Goal: Task Accomplishment & Management: Manage account settings

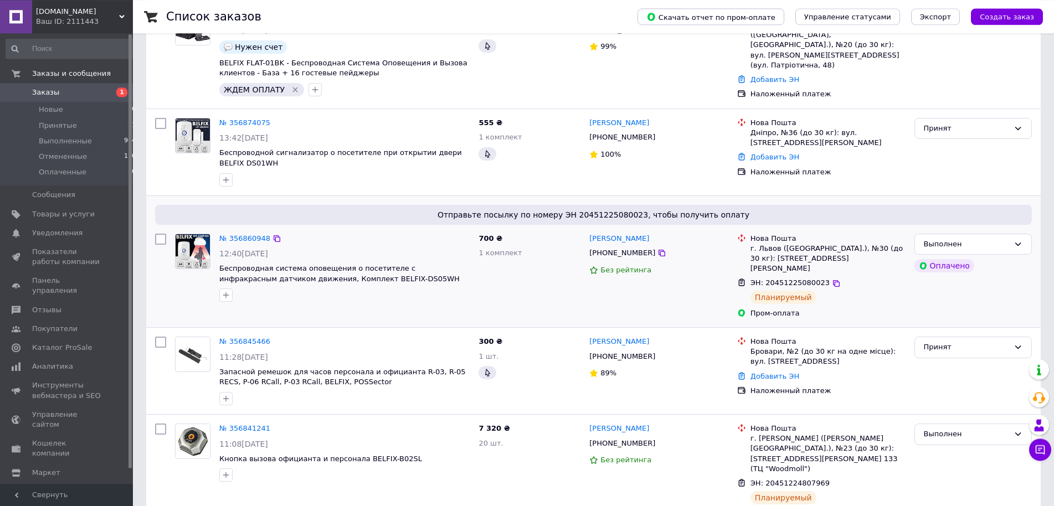
scroll to position [169, 0]
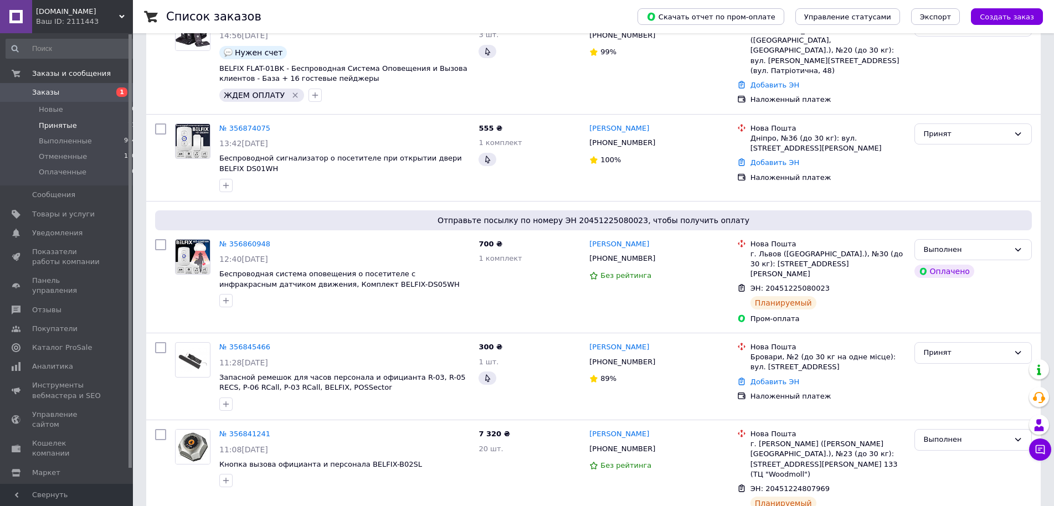
click at [65, 127] on span "Принятые" at bounding box center [58, 126] width 38 height 10
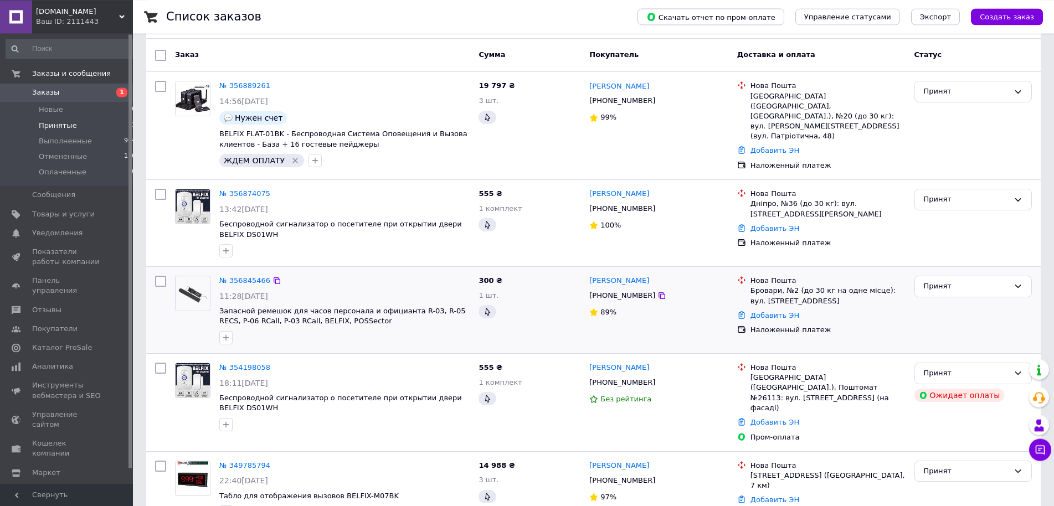
scroll to position [169, 0]
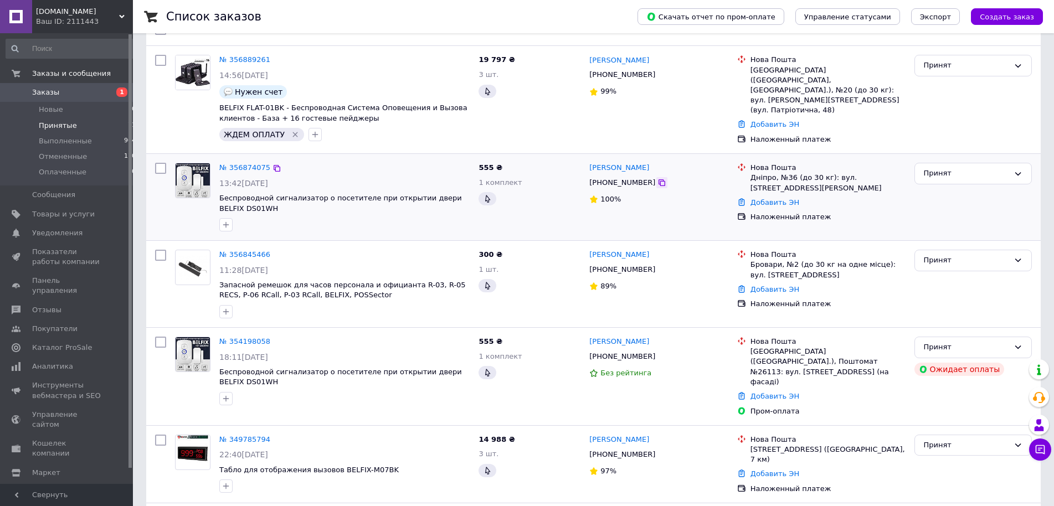
click at [657, 180] on icon at bounding box center [661, 182] width 9 height 9
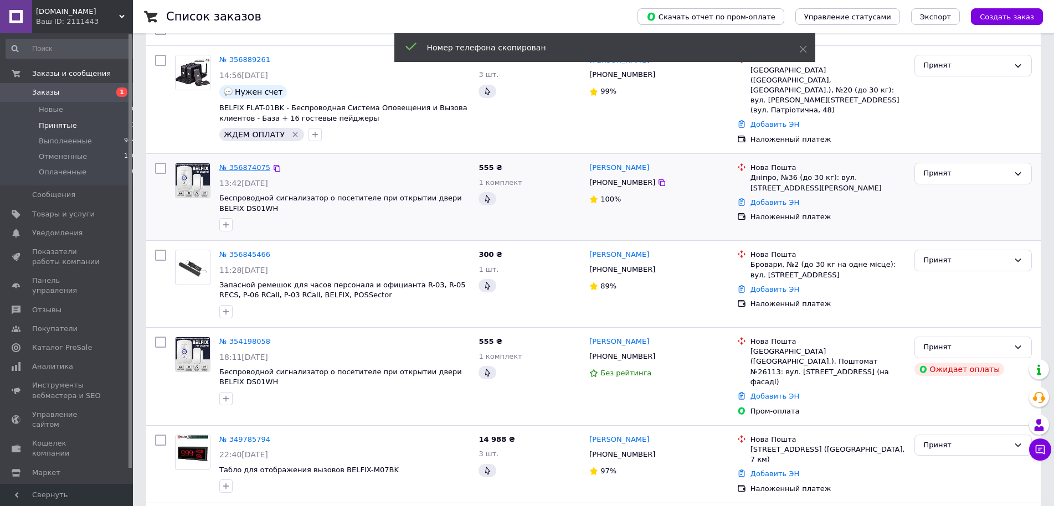
click at [240, 165] on link "№ 356874075" at bounding box center [244, 167] width 51 height 8
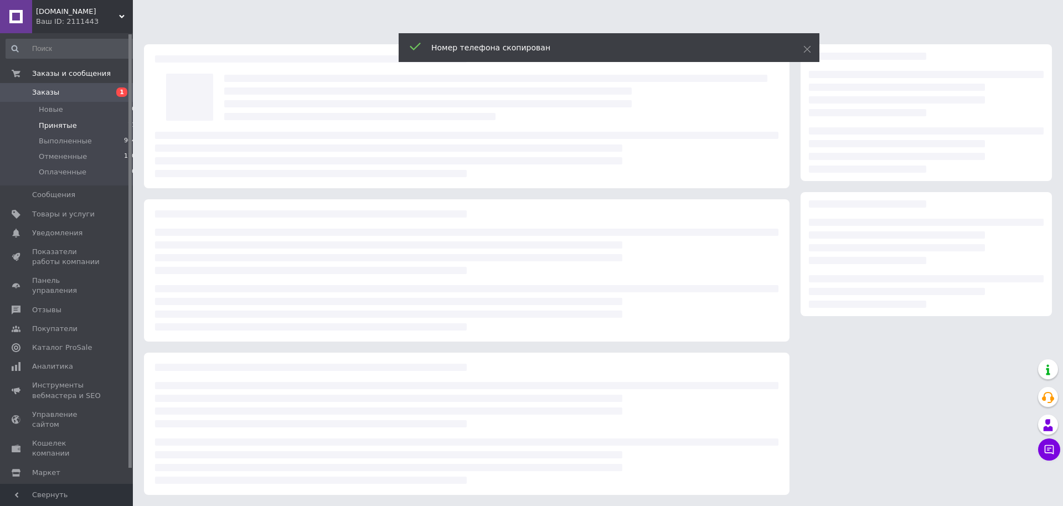
drag, startPoint x: 808, startPoint y: 51, endPoint x: 803, endPoint y: 64, distance: 14.4
click at [809, 52] on icon at bounding box center [808, 49] width 8 height 8
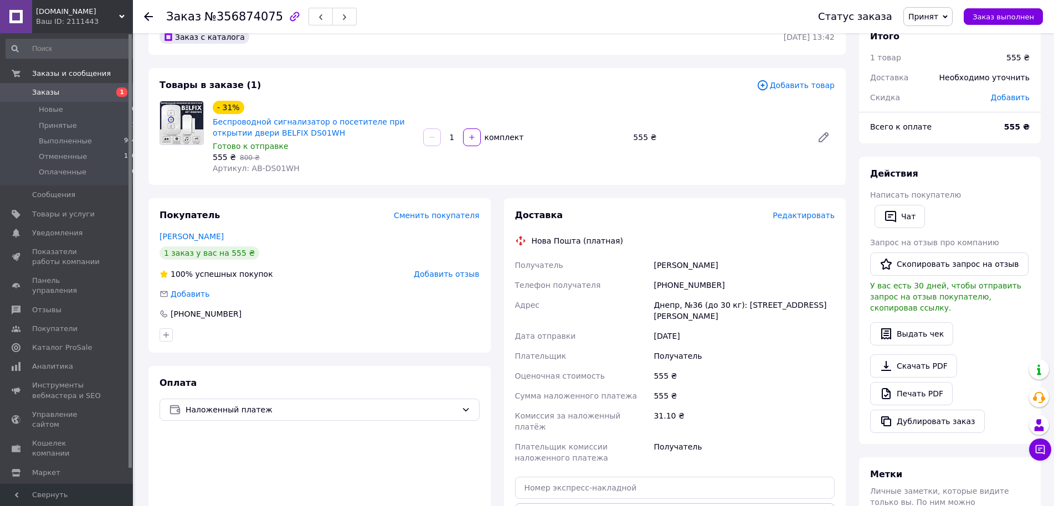
scroll to position [56, 0]
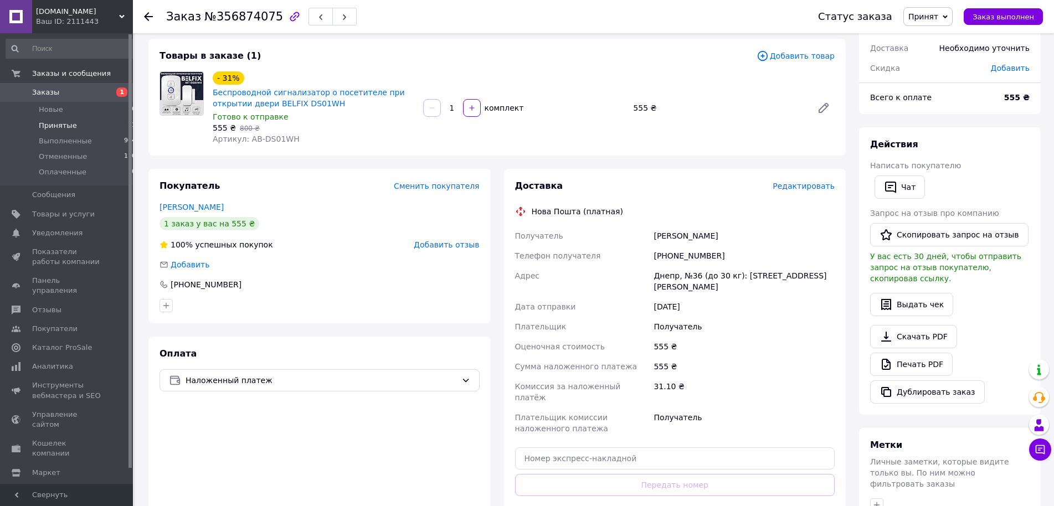
click at [53, 125] on span "Принятые" at bounding box center [58, 126] width 38 height 10
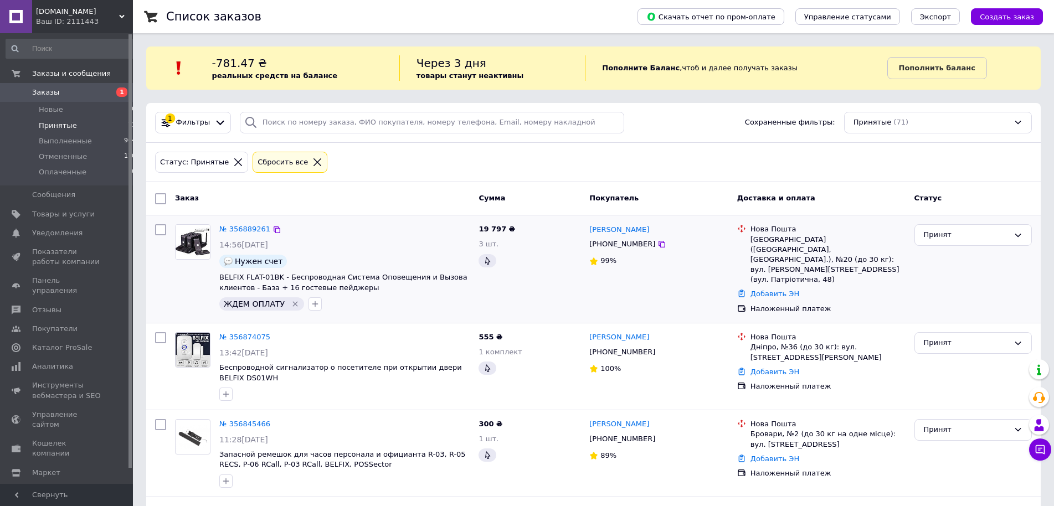
scroll to position [113, 0]
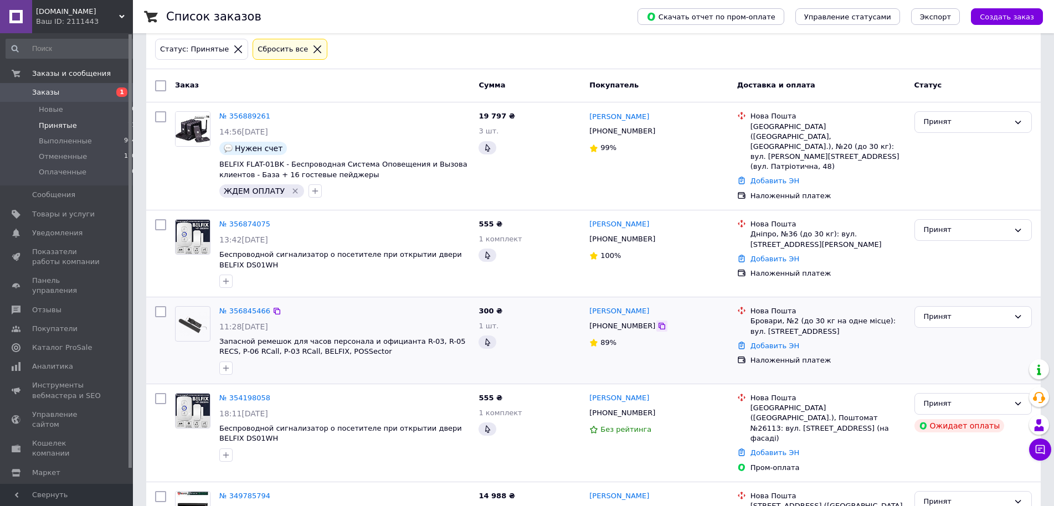
click at [657, 322] on icon at bounding box center [661, 326] width 9 height 9
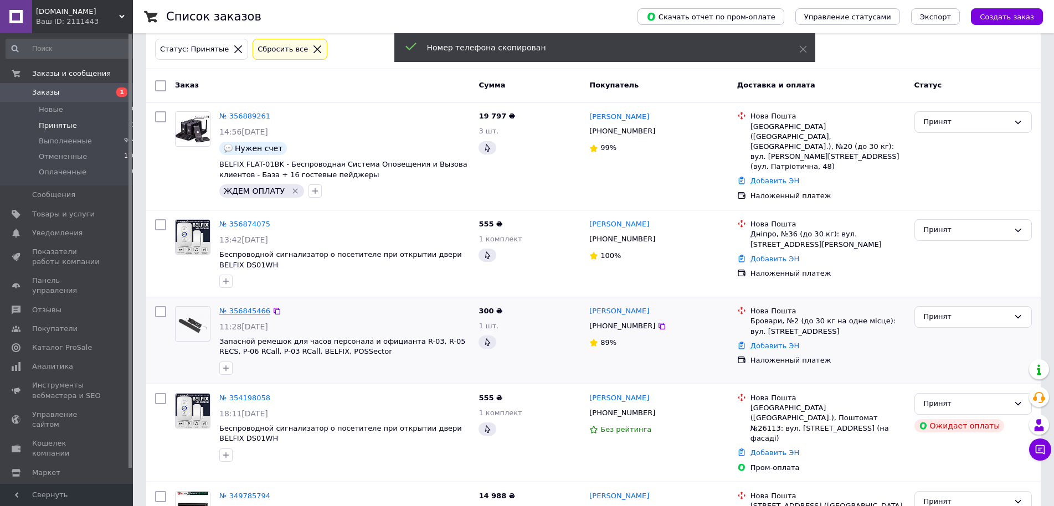
click at [233, 307] on link "№ 356845466" at bounding box center [244, 311] width 51 height 8
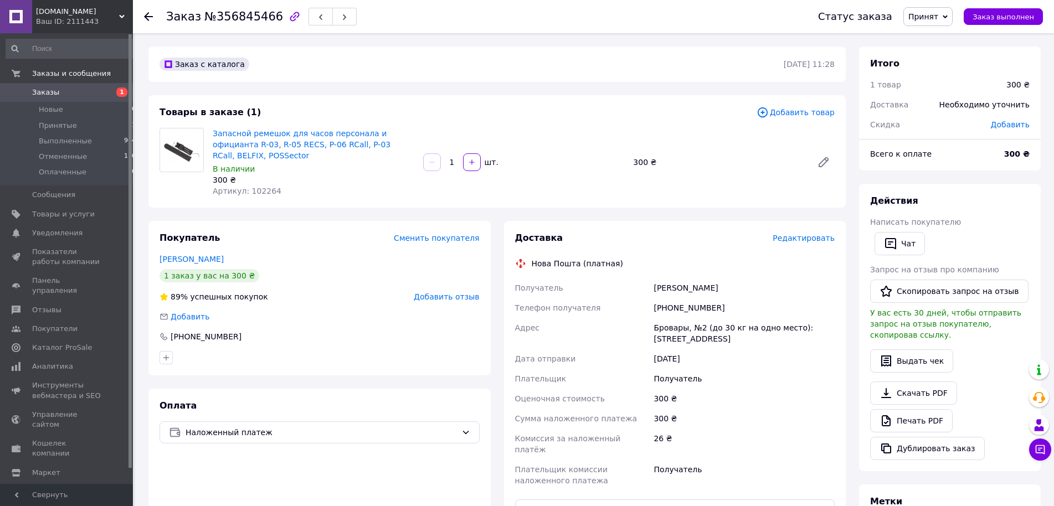
click at [678, 298] on div "[PHONE_NUMBER]" at bounding box center [744, 308] width 186 height 20
click at [661, 278] on div "[PERSON_NAME]" at bounding box center [744, 288] width 186 height 20
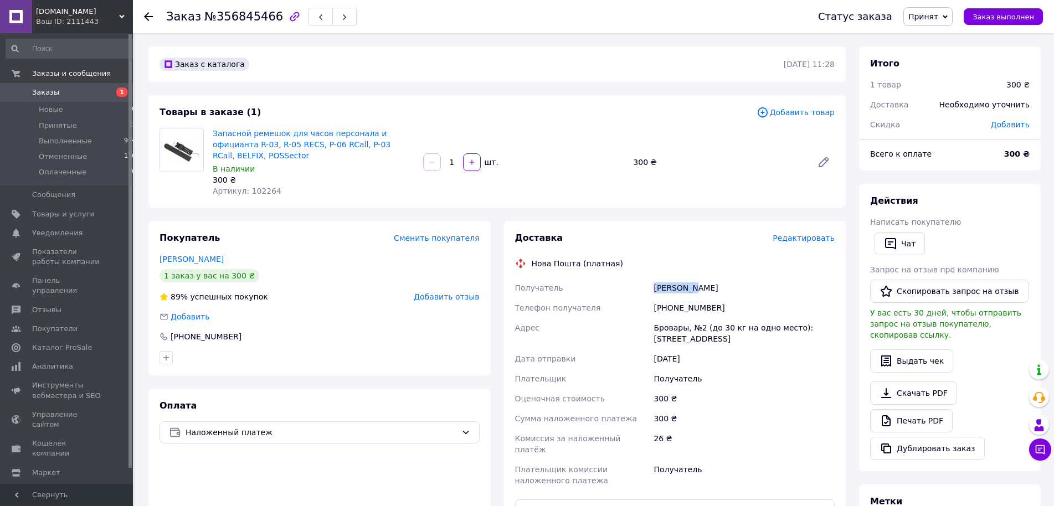
copy div "[PERSON_NAME]"
click at [699, 278] on div "[PERSON_NAME]" at bounding box center [744, 288] width 186 height 20
copy div "Рома"
click at [670, 318] on div "Бровары, №2 (до 30 кг на одно место): [STREET_ADDRESS]" at bounding box center [744, 333] width 186 height 31
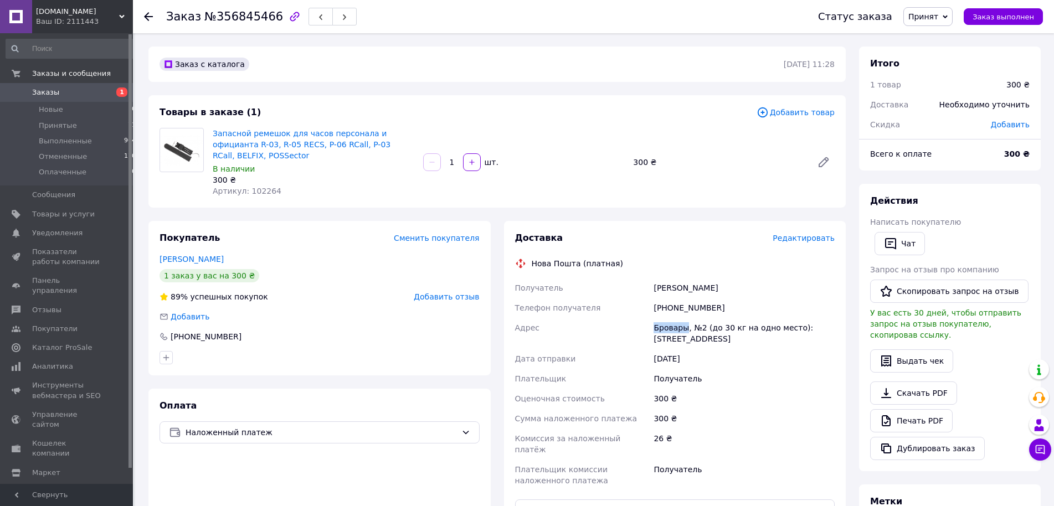
click at [670, 318] on div "Бровары, №2 (до 30 кг на одно место): [STREET_ADDRESS]" at bounding box center [744, 333] width 186 height 31
copy div "Бровары"
click at [698, 318] on div "Бровары, №2 (до 30 кг на одно место): [STREET_ADDRESS]" at bounding box center [744, 333] width 186 height 31
copy div "2"
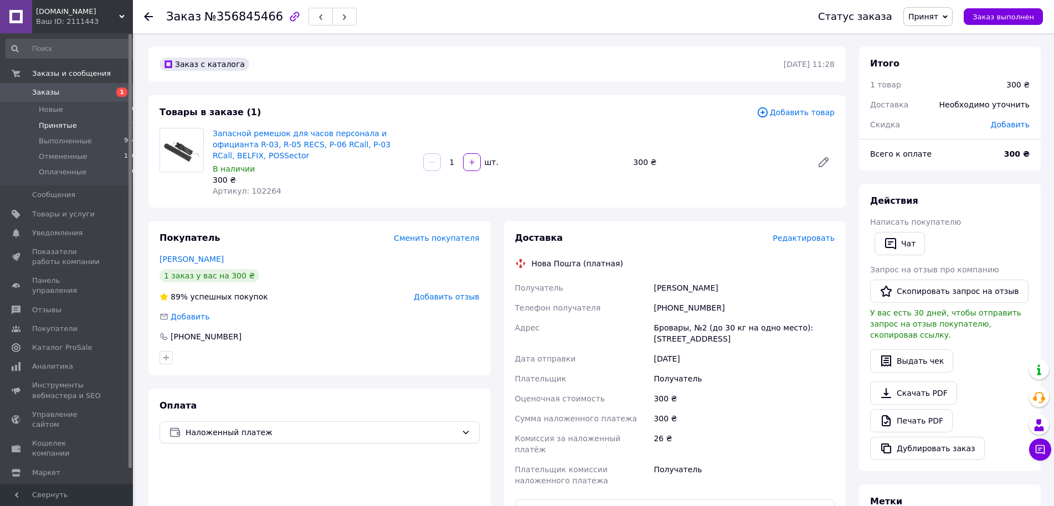
click at [59, 120] on li "Принятые 71" at bounding box center [71, 126] width 142 height 16
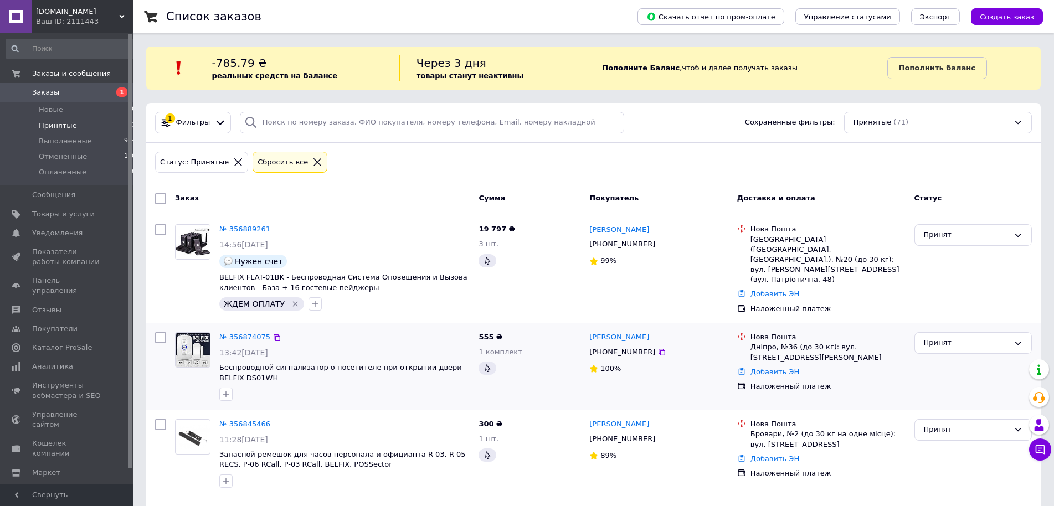
click at [243, 333] on link "№ 356874075" at bounding box center [244, 337] width 51 height 8
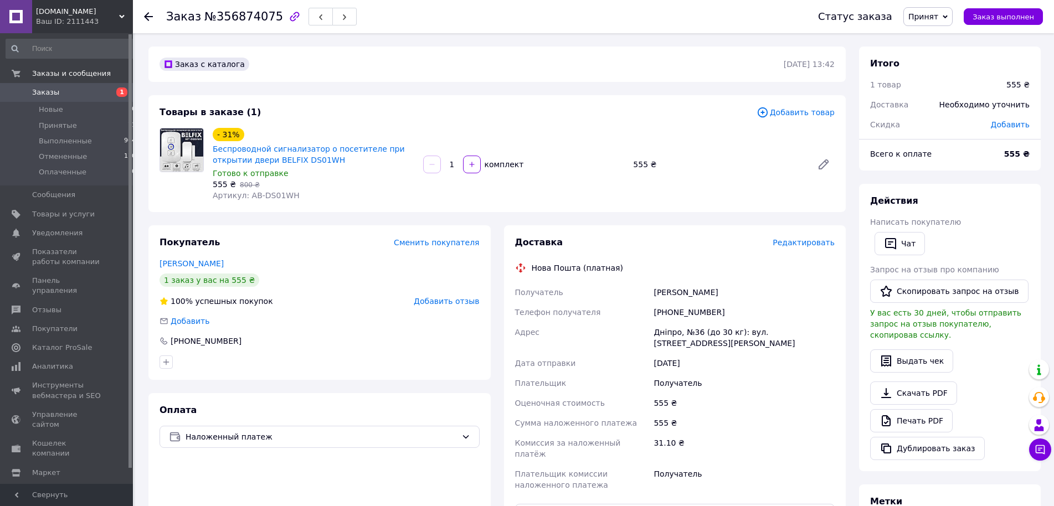
click at [788, 113] on span "Добавить товар" at bounding box center [796, 112] width 78 height 12
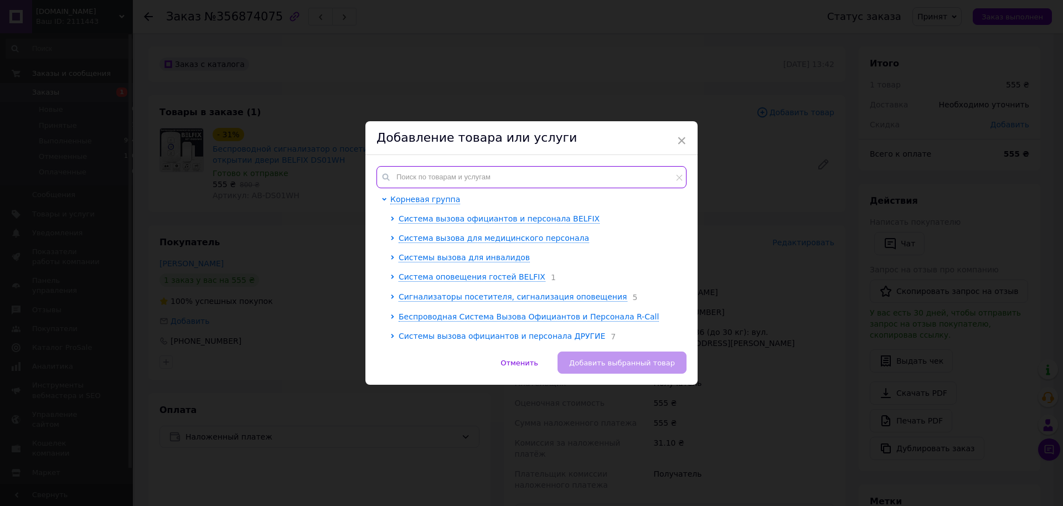
click at [448, 174] on input "text" at bounding box center [532, 177] width 310 height 22
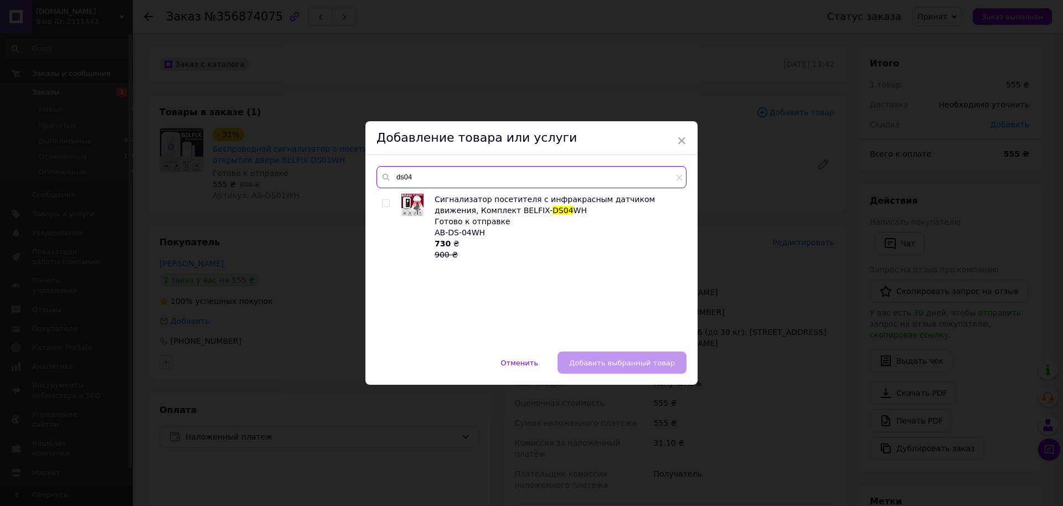
click at [419, 176] on input "ds04" at bounding box center [532, 177] width 310 height 22
type input "ds05"
drag, startPoint x: 382, startPoint y: 202, endPoint x: 441, endPoint y: 236, distance: 67.7
click at [383, 201] on input "checkbox" at bounding box center [385, 203] width 7 height 7
checkbox input "true"
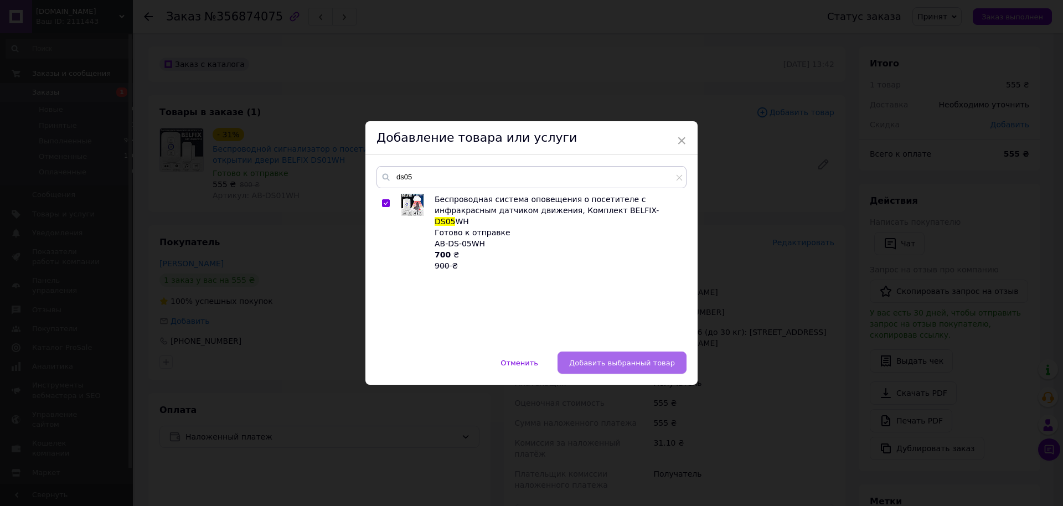
click at [630, 362] on span "Добавить выбранный товар" at bounding box center [622, 363] width 106 height 8
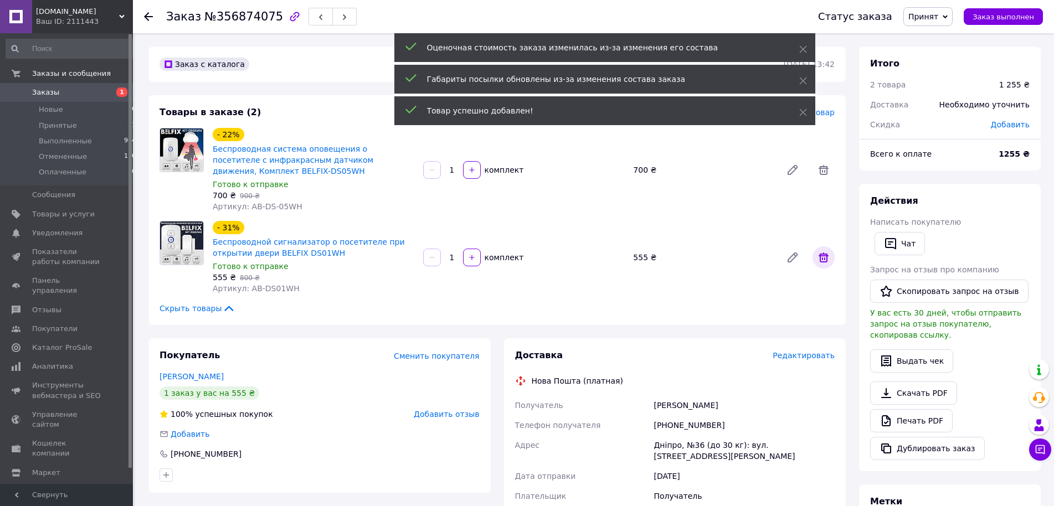
click at [822, 254] on icon at bounding box center [824, 258] width 10 height 10
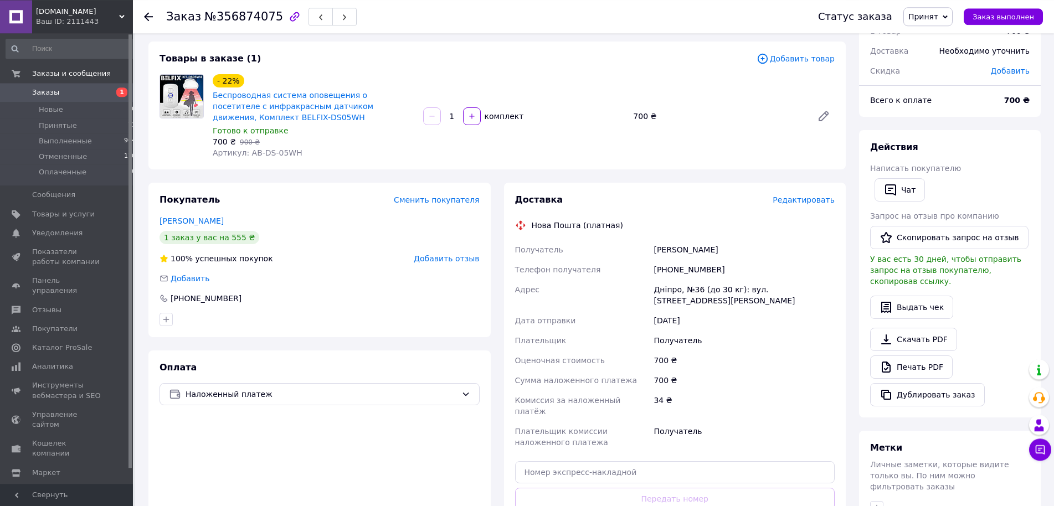
scroll to position [56, 0]
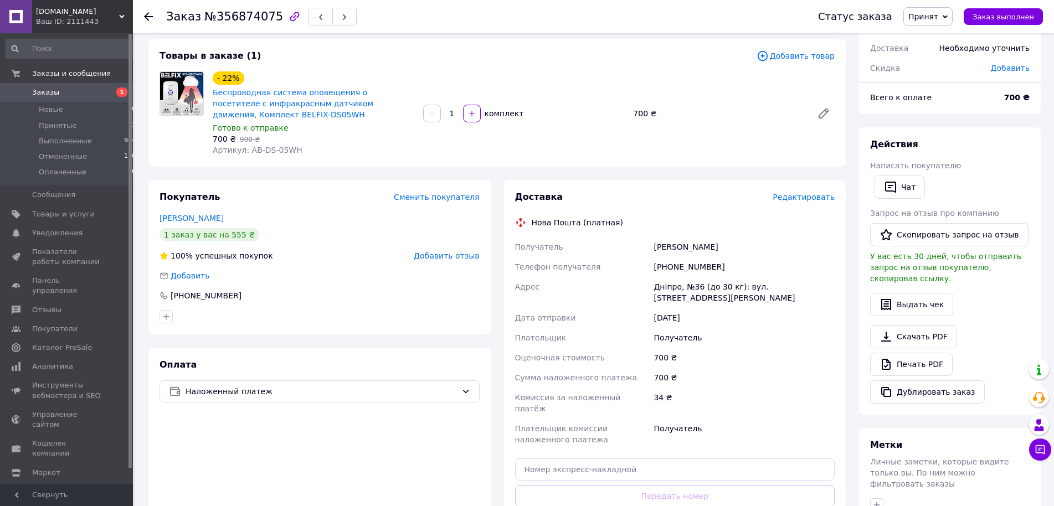
click at [675, 264] on div "[PHONE_NUMBER]" at bounding box center [744, 267] width 186 height 20
click at [672, 246] on div "[PERSON_NAME]" at bounding box center [744, 247] width 186 height 20
drag, startPoint x: 672, startPoint y: 246, endPoint x: 529, endPoint y: 227, distance: 144.1
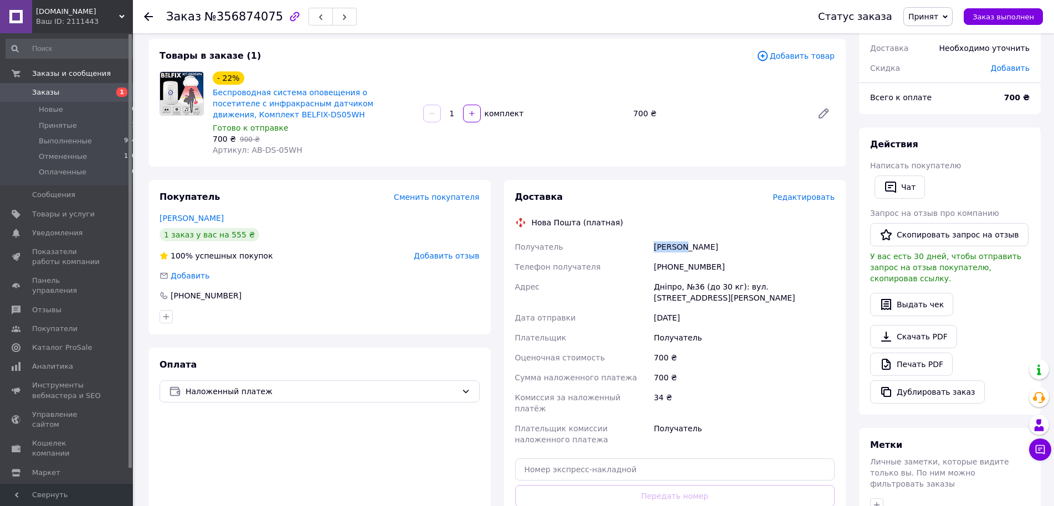
click at [672, 245] on div "[PERSON_NAME]" at bounding box center [744, 247] width 186 height 20
copy div "[PERSON_NAME]"
click at [697, 246] on div "[PERSON_NAME]" at bounding box center [744, 247] width 186 height 20
copy div "[PERSON_NAME]"
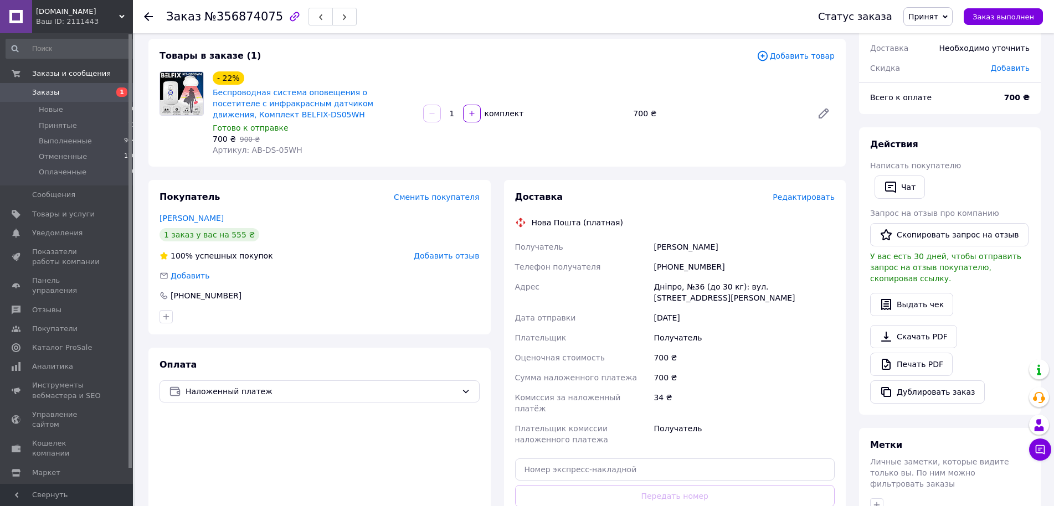
click at [663, 285] on div "Дніпро, №36 (до 30 кг): вул. [STREET_ADDRESS][PERSON_NAME]" at bounding box center [744, 292] width 186 height 31
copy div "Дніпро"
click at [608, 459] on input "text" at bounding box center [675, 470] width 320 height 22
paste input "20451225351375"
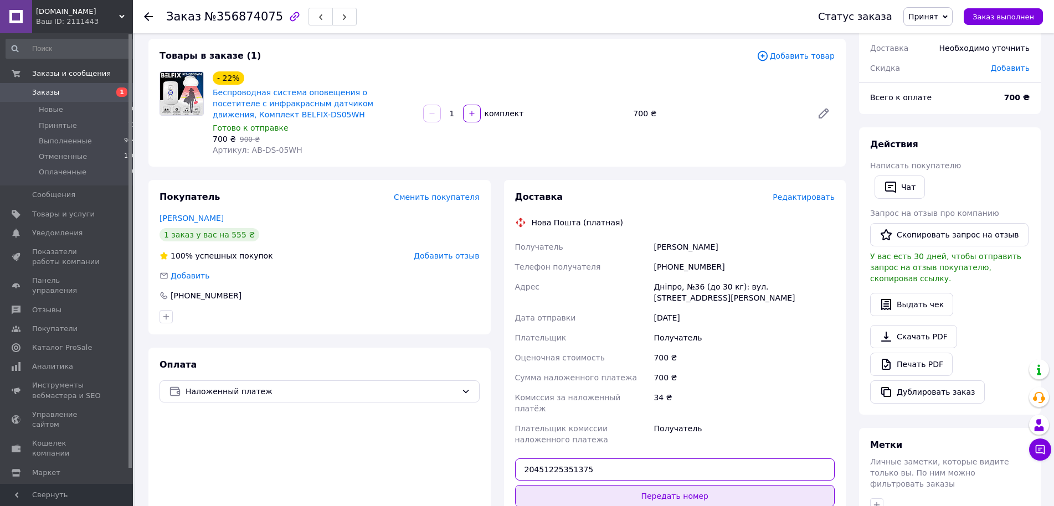
type input "20451225351375"
click at [640, 485] on button "Передать номер" at bounding box center [675, 496] width 320 height 22
